Goal: Task Accomplishment & Management: Use online tool/utility

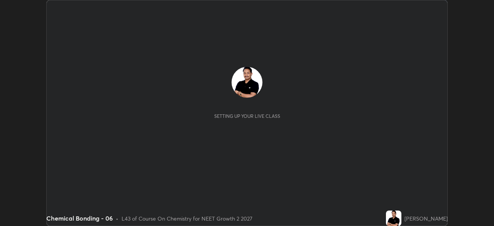
scroll to position [226, 494]
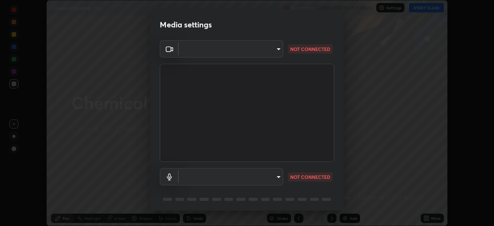
type input "b0e84f93268a6bc6c10e964920e8257ae587a14dfbb6e1f0eed47ef9ac306ae8"
type input "communications"
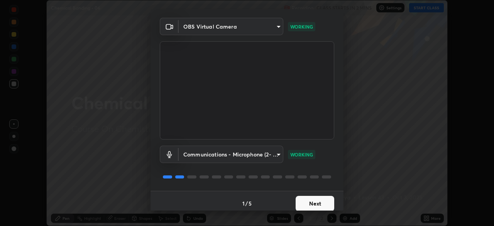
scroll to position [27, 0]
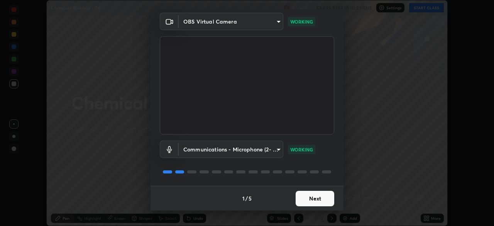
click at [299, 201] on button "Next" at bounding box center [314, 198] width 39 height 15
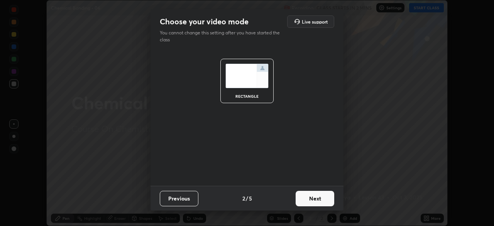
scroll to position [0, 0]
click at [302, 199] on button "Next" at bounding box center [314, 198] width 39 height 15
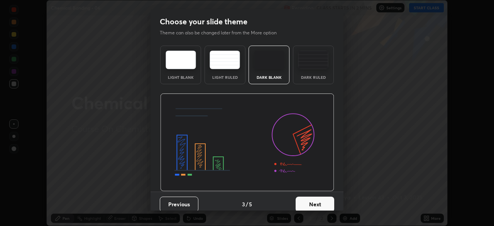
click at [306, 199] on button "Next" at bounding box center [314, 203] width 39 height 15
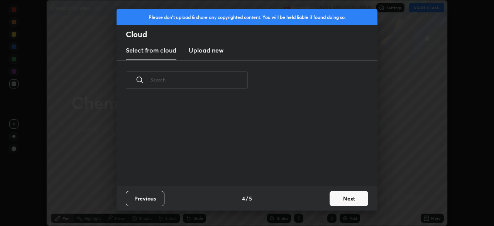
click at [316, 203] on div "Previous 4 / 5 Next" at bounding box center [246, 198] width 261 height 25
click at [336, 202] on button "Next" at bounding box center [348, 198] width 39 height 15
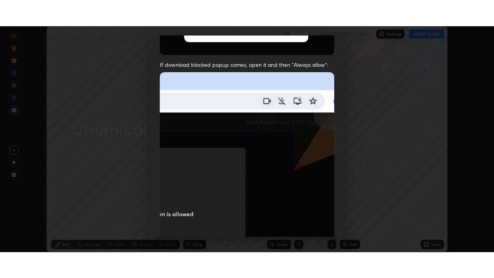
scroll to position [185, 0]
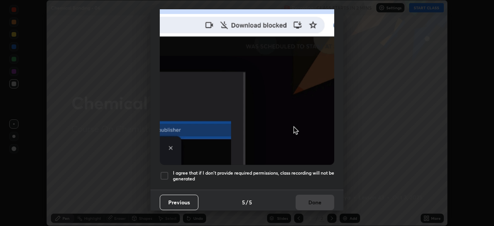
click at [290, 172] on h5 "I agree that if I don't provide required permissions, class recording will not …" at bounding box center [253, 176] width 161 height 12
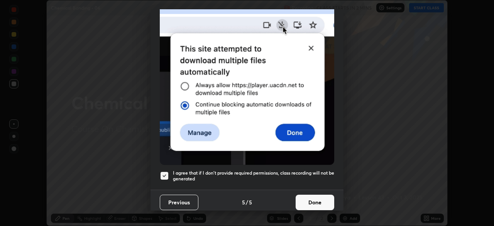
click at [301, 199] on button "Done" at bounding box center [314, 201] width 39 height 15
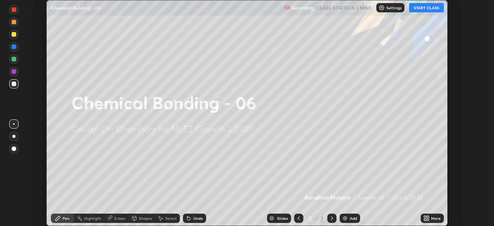
click at [425, 219] on icon at bounding box center [425, 219] width 2 height 2
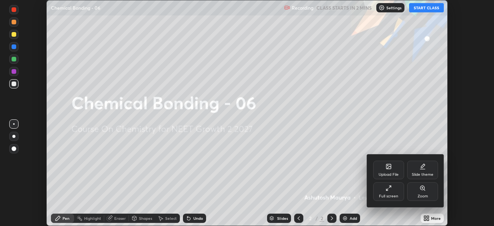
click at [392, 196] on div "Full screen" at bounding box center [388, 196] width 19 height 4
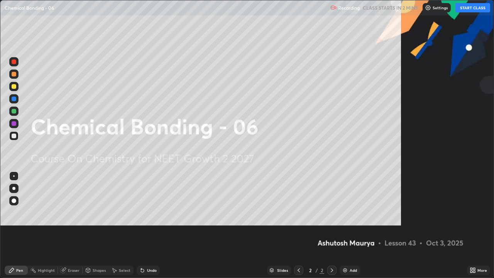
scroll to position [278, 494]
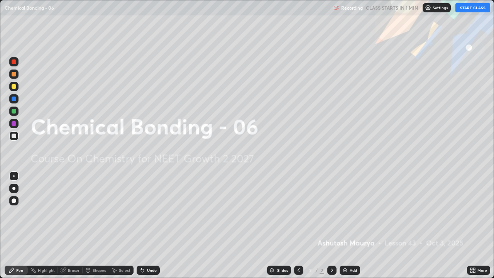
click at [464, 10] on button "START CLASS" at bounding box center [472, 7] width 35 height 9
click at [351, 225] on div "Add" at bounding box center [352, 270] width 7 height 4
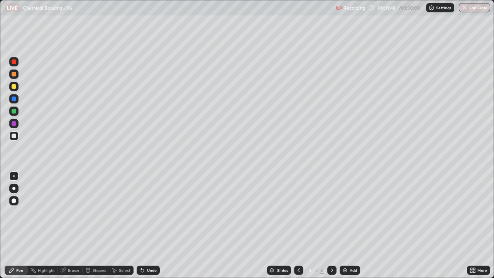
click at [16, 74] on div at bounding box center [14, 74] width 5 height 5
click at [15, 189] on div at bounding box center [13, 188] width 3 height 3
click at [13, 137] on div at bounding box center [14, 135] width 5 height 5
click at [65, 225] on icon at bounding box center [63, 270] width 5 height 5
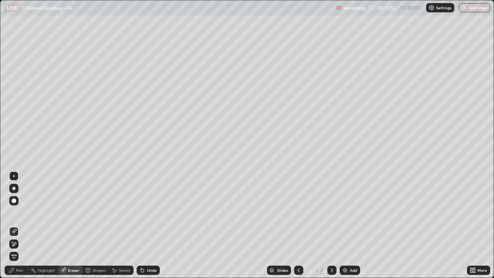
click at [17, 225] on icon at bounding box center [14, 244] width 6 height 7
click at [23, 225] on div "Pen" at bounding box center [19, 270] width 7 height 4
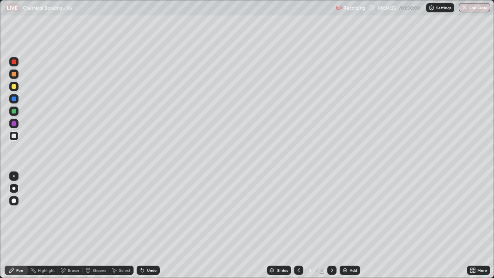
click at [147, 225] on div "Undo" at bounding box center [152, 270] width 10 height 4
click at [72, 225] on div "Eraser" at bounding box center [74, 270] width 12 height 4
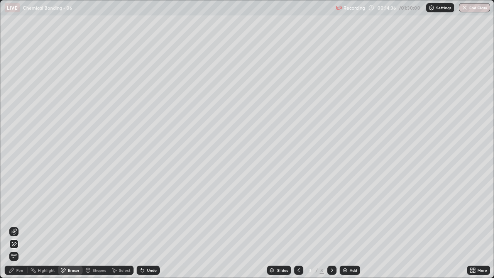
click at [24, 225] on div "Pen" at bounding box center [16, 269] width 23 height 9
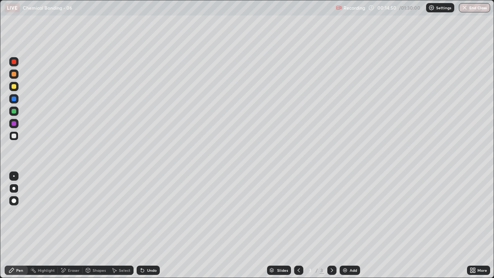
click at [14, 124] on div at bounding box center [14, 123] width 5 height 5
click at [15, 137] on div at bounding box center [14, 135] width 5 height 5
click at [12, 111] on div at bounding box center [14, 111] width 5 height 5
click at [15, 88] on div at bounding box center [14, 86] width 5 height 5
click at [16, 137] on div at bounding box center [13, 135] width 9 height 9
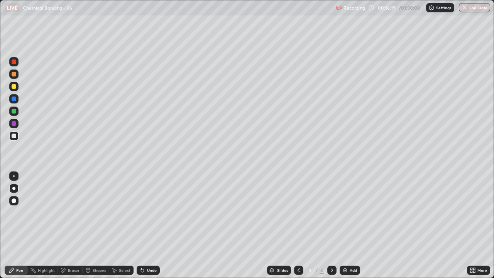
click at [16, 111] on div at bounding box center [14, 111] width 5 height 5
click at [15, 124] on div at bounding box center [14, 123] width 5 height 5
click at [345, 225] on img at bounding box center [345, 270] width 6 height 6
click at [14, 74] on div at bounding box center [14, 74] width 5 height 5
click at [17, 136] on div at bounding box center [13, 135] width 9 height 9
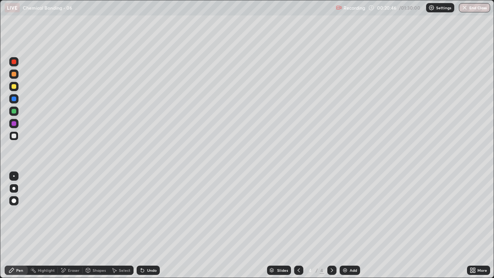
click at [150, 225] on div "Undo" at bounding box center [152, 270] width 10 height 4
click at [15, 113] on div at bounding box center [14, 111] width 5 height 5
click at [14, 137] on div at bounding box center [14, 135] width 5 height 5
click at [14, 125] on div at bounding box center [14, 123] width 5 height 5
click at [298, 225] on icon at bounding box center [298, 270] width 6 height 6
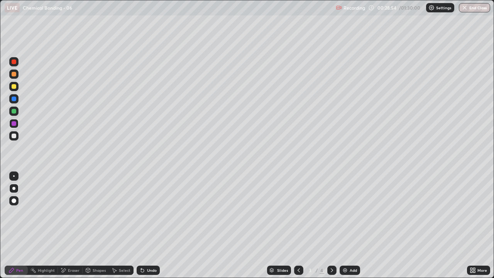
click at [331, 225] on icon at bounding box center [332, 270] width 6 height 6
click at [349, 225] on div "Add" at bounding box center [352, 270] width 7 height 4
click at [15, 88] on div at bounding box center [14, 86] width 5 height 5
click at [14, 136] on div at bounding box center [14, 135] width 5 height 5
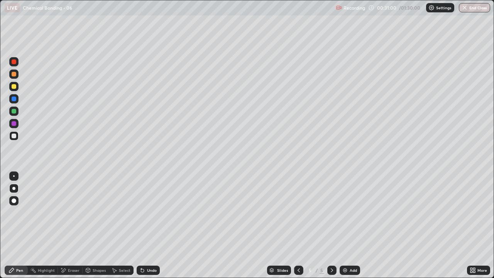
click at [299, 225] on icon at bounding box center [298, 270] width 6 height 6
click at [330, 225] on icon at bounding box center [332, 270] width 6 height 6
click at [67, 225] on div "Eraser" at bounding box center [70, 269] width 25 height 9
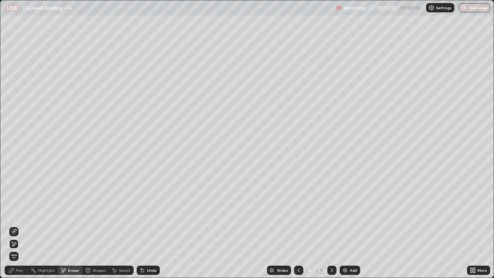
click at [19, 225] on div "Pen" at bounding box center [19, 270] width 7 height 4
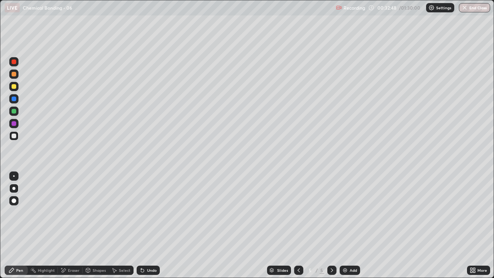
click at [14, 124] on div at bounding box center [14, 123] width 5 height 5
click at [348, 225] on div "Add" at bounding box center [349, 269] width 20 height 9
click at [14, 88] on div at bounding box center [14, 86] width 5 height 5
click at [15, 137] on div at bounding box center [14, 135] width 5 height 5
click at [14, 113] on div at bounding box center [14, 111] width 5 height 5
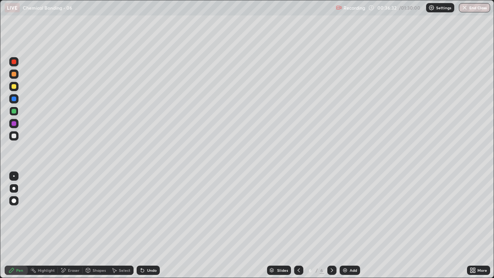
click at [14, 137] on div at bounding box center [14, 135] width 5 height 5
click at [152, 225] on div "Undo" at bounding box center [152, 270] width 10 height 4
click at [13, 123] on div at bounding box center [14, 123] width 5 height 5
click at [15, 137] on div at bounding box center [14, 135] width 5 height 5
click at [344, 225] on img at bounding box center [345, 270] width 6 height 6
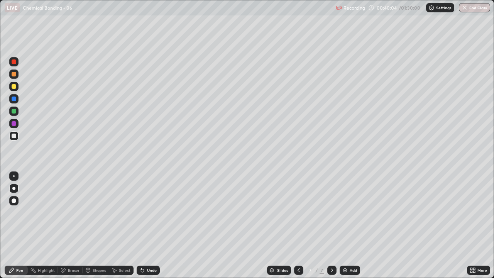
click at [15, 74] on div at bounding box center [14, 74] width 5 height 5
click at [294, 225] on div at bounding box center [298, 269] width 9 height 9
click at [327, 225] on div at bounding box center [331, 269] width 9 height 9
click at [13, 112] on div at bounding box center [14, 111] width 5 height 5
click at [13, 136] on div at bounding box center [14, 135] width 5 height 5
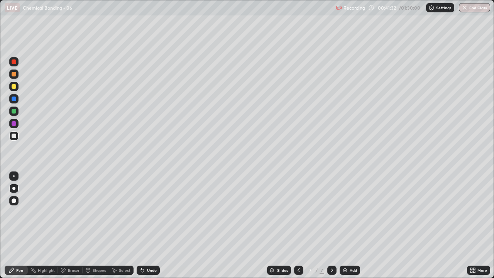
click at [147, 225] on div "Undo" at bounding box center [152, 270] width 10 height 4
click at [148, 225] on div "Undo" at bounding box center [148, 269] width 23 height 9
click at [149, 225] on div "Undo" at bounding box center [152, 270] width 10 height 4
click at [14, 115] on div at bounding box center [13, 110] width 9 height 9
click at [15, 137] on div at bounding box center [14, 135] width 5 height 5
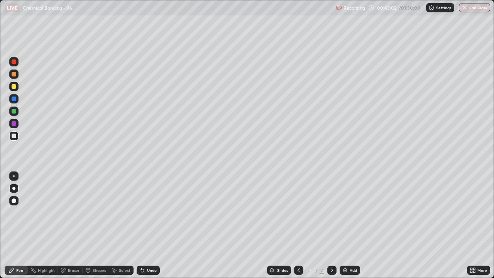
click at [13, 124] on div at bounding box center [14, 123] width 5 height 5
click at [13, 137] on div at bounding box center [14, 135] width 5 height 5
click at [13, 123] on div at bounding box center [14, 123] width 5 height 5
click at [151, 225] on div "Undo" at bounding box center [152, 270] width 10 height 4
click at [149, 225] on div "Undo" at bounding box center [152, 270] width 10 height 4
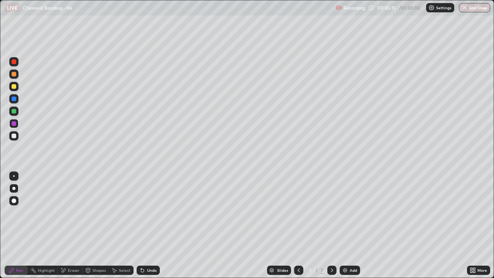
click at [150, 225] on div "Undo" at bounding box center [152, 270] width 10 height 4
click at [152, 225] on div "Undo" at bounding box center [148, 269] width 23 height 9
click at [348, 225] on div "Add" at bounding box center [349, 269] width 20 height 9
click at [12, 136] on div at bounding box center [14, 135] width 5 height 5
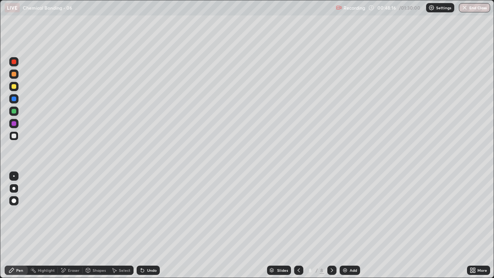
click at [71, 225] on div "Eraser" at bounding box center [74, 270] width 12 height 4
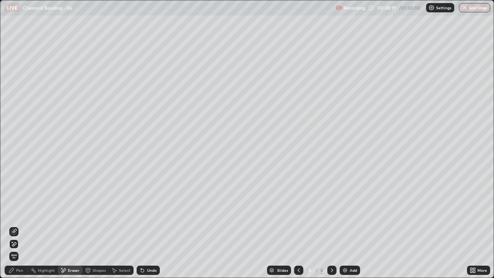
click at [19, 225] on div "Pen" at bounding box center [19, 270] width 7 height 4
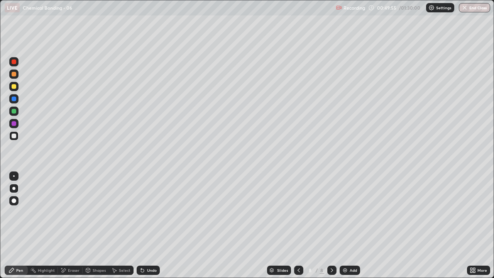
click at [16, 88] on div at bounding box center [13, 86] width 9 height 9
click at [73, 225] on div "Eraser" at bounding box center [74, 270] width 12 height 4
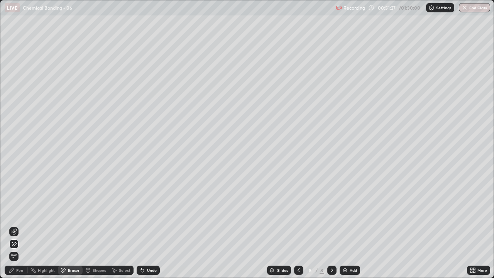
click at [20, 225] on div "Pen" at bounding box center [19, 270] width 7 height 4
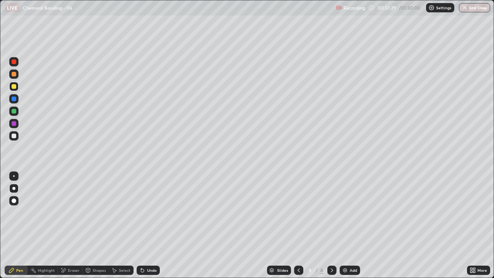
click at [297, 225] on icon at bounding box center [298, 270] width 6 height 6
click at [329, 225] on icon at bounding box center [332, 270] width 6 height 6
click at [345, 225] on img at bounding box center [345, 270] width 6 height 6
click at [14, 75] on div at bounding box center [14, 74] width 5 height 5
click at [12, 86] on div at bounding box center [14, 86] width 5 height 5
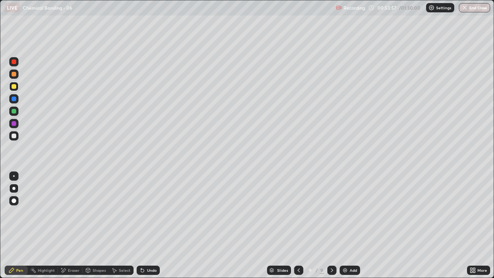
click at [14, 137] on div at bounding box center [14, 135] width 5 height 5
click at [14, 112] on div at bounding box center [14, 111] width 5 height 5
click at [13, 137] on div at bounding box center [14, 135] width 5 height 5
click at [297, 225] on icon at bounding box center [298, 270] width 2 height 4
click at [328, 225] on div at bounding box center [331, 269] width 9 height 9
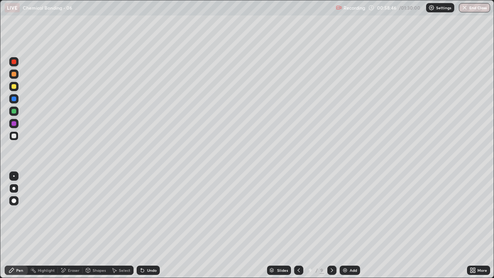
click at [350, 225] on div "Add" at bounding box center [352, 270] width 7 height 4
click at [15, 76] on div at bounding box center [14, 74] width 5 height 5
click at [71, 225] on div "Eraser" at bounding box center [74, 270] width 12 height 4
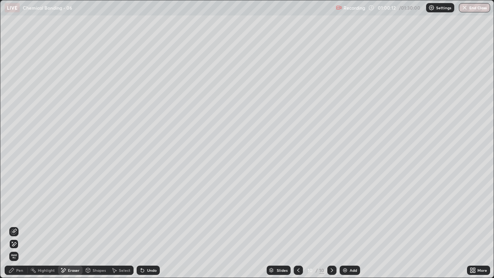
click at [17, 225] on div "Pen" at bounding box center [19, 270] width 7 height 4
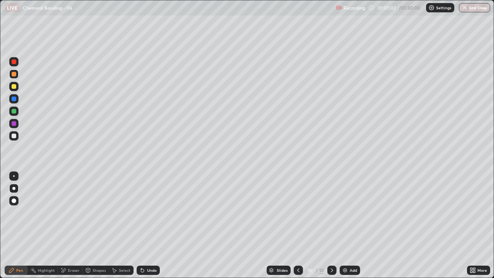
click at [149, 225] on div "Undo" at bounding box center [152, 270] width 10 height 4
click at [150, 225] on div "Undo" at bounding box center [152, 270] width 10 height 4
click at [299, 225] on icon at bounding box center [298, 270] width 6 height 6
click at [298, 225] on icon at bounding box center [298, 270] width 2 height 4
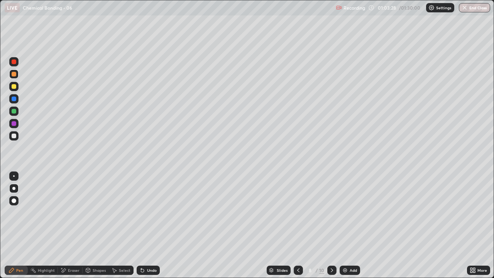
click at [297, 225] on icon at bounding box center [298, 270] width 6 height 6
click at [298, 225] on icon at bounding box center [298, 270] width 6 height 6
click at [297, 225] on icon at bounding box center [298, 270] width 6 height 6
click at [74, 225] on div "Eraser" at bounding box center [74, 270] width 12 height 4
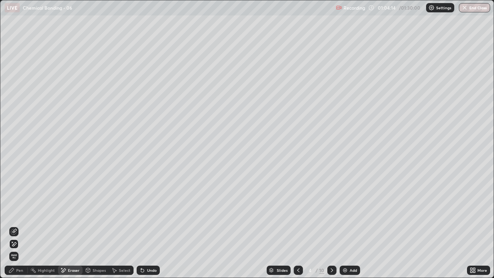
click at [18, 225] on div "Pen" at bounding box center [16, 269] width 23 height 9
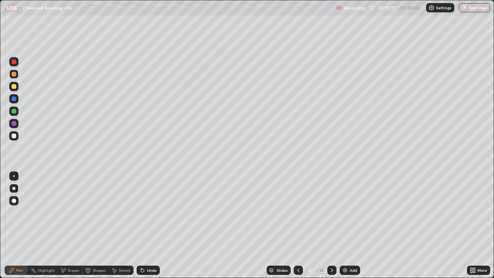
click at [331, 225] on div at bounding box center [331, 269] width 9 height 15
click at [330, 225] on icon at bounding box center [332, 270] width 6 height 6
click at [331, 225] on icon at bounding box center [332, 270] width 2 height 4
click at [327, 225] on div at bounding box center [331, 269] width 9 height 9
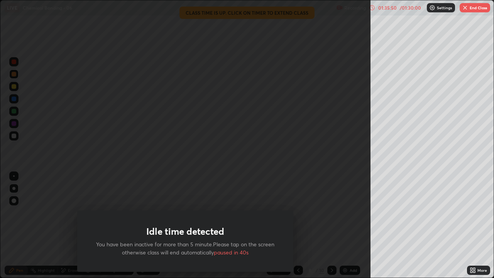
click at [263, 185] on div "Idle time detected You have been inactive for more than 5 minute.Please tap on …" at bounding box center [185, 139] width 370 height 278
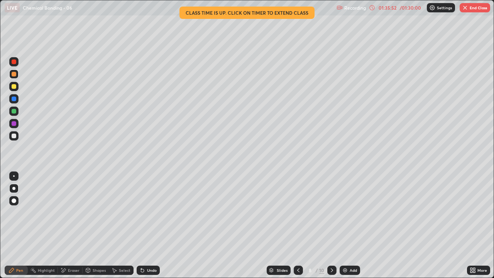
click at [371, 9] on icon at bounding box center [372, 8] width 6 height 6
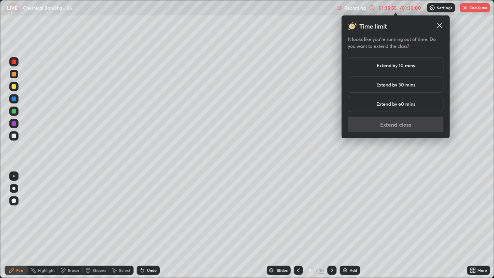
click at [401, 68] on h5 "Extend by 10 mins" at bounding box center [395, 65] width 38 height 7
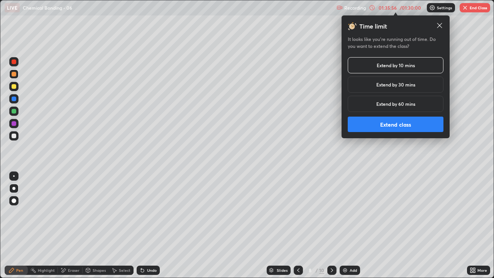
click at [392, 126] on button "Extend class" at bounding box center [396, 123] width 96 height 15
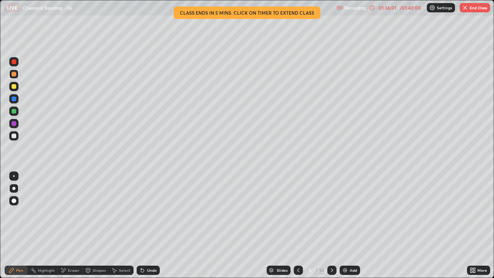
click at [332, 225] on div at bounding box center [331, 269] width 9 height 9
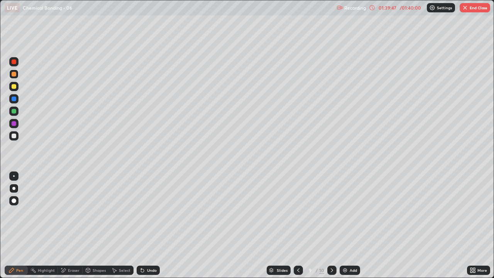
click at [332, 225] on icon at bounding box center [332, 270] width 6 height 6
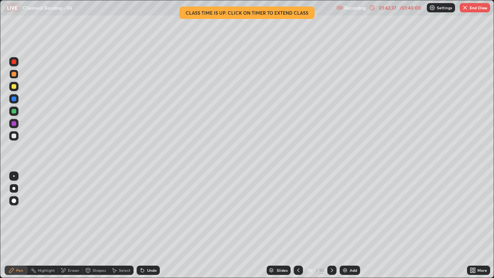
click at [469, 12] on button "End Class" at bounding box center [474, 7] width 30 height 9
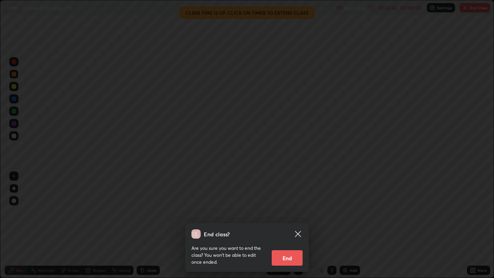
click at [297, 225] on button "End" at bounding box center [287, 257] width 31 height 15
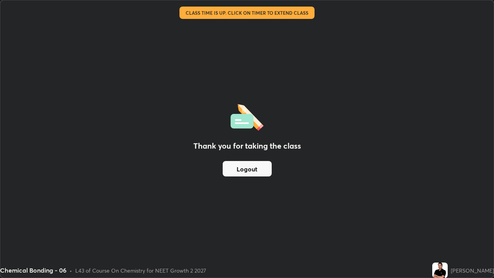
click at [263, 169] on button "Logout" at bounding box center [247, 168] width 49 height 15
click at [261, 166] on button "Logout" at bounding box center [247, 168] width 49 height 15
click at [262, 170] on button "Logout" at bounding box center [247, 168] width 49 height 15
